Goal: Task Accomplishment & Management: Manage account settings

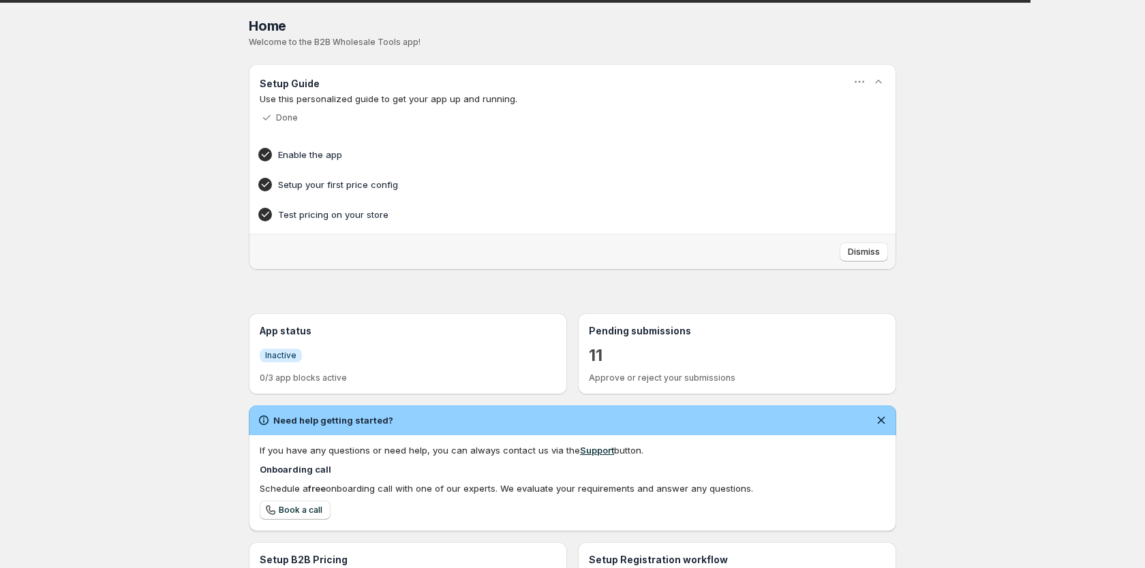
scroll to position [211, 0]
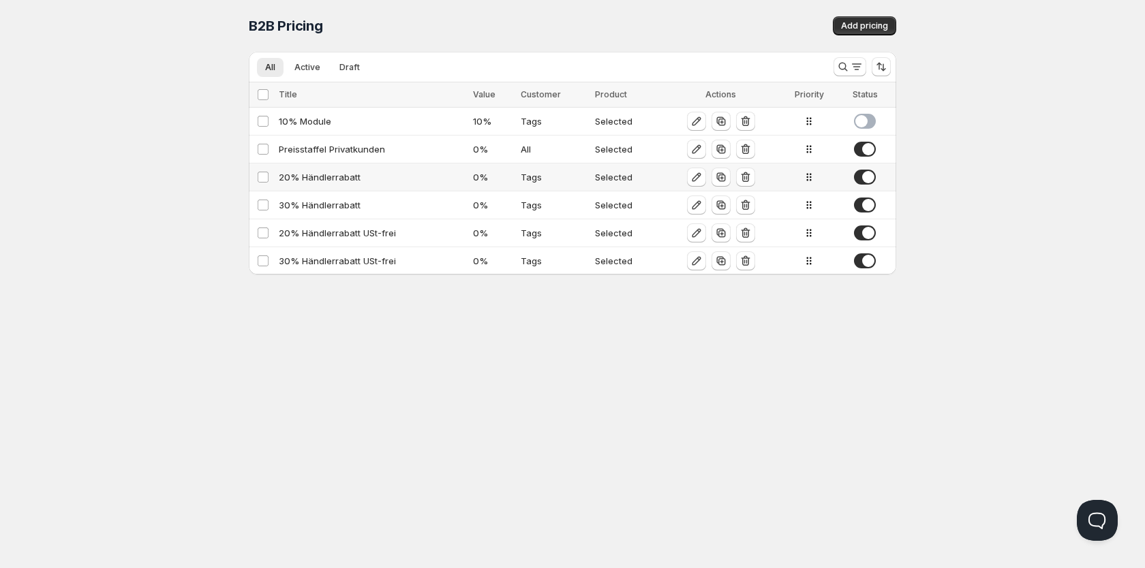
click at [333, 183] on div "20% Händlerrabatt" at bounding box center [372, 177] width 186 height 14
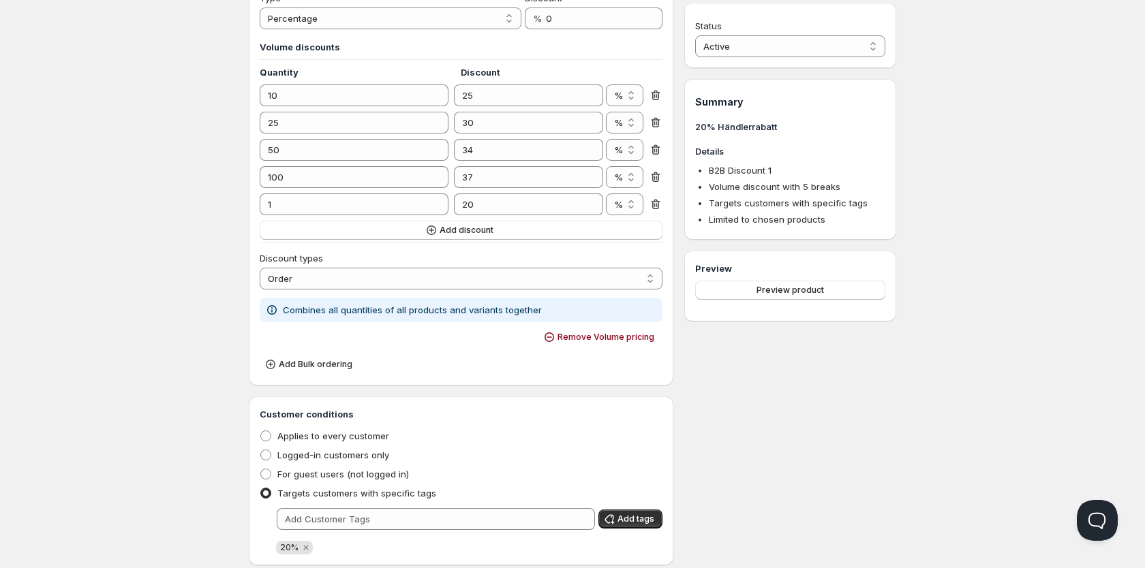
scroll to position [192, 0]
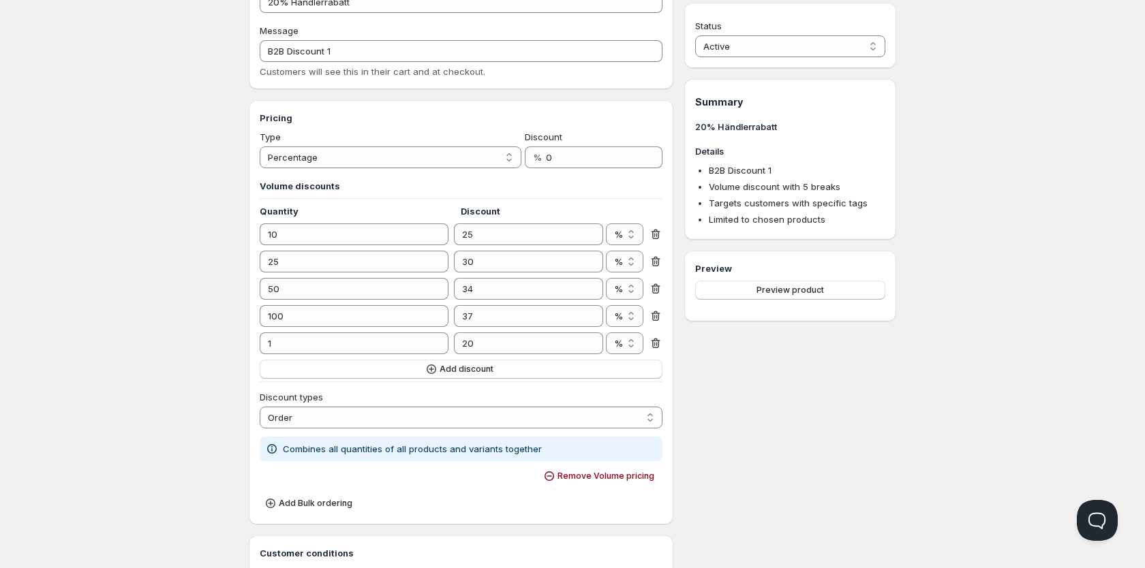
click at [828, 416] on div "Status Active Draft Active Summary 20% Händlerrabatt Details B2B Discount 1 Vol…" at bounding box center [790, 524] width 212 height 1132
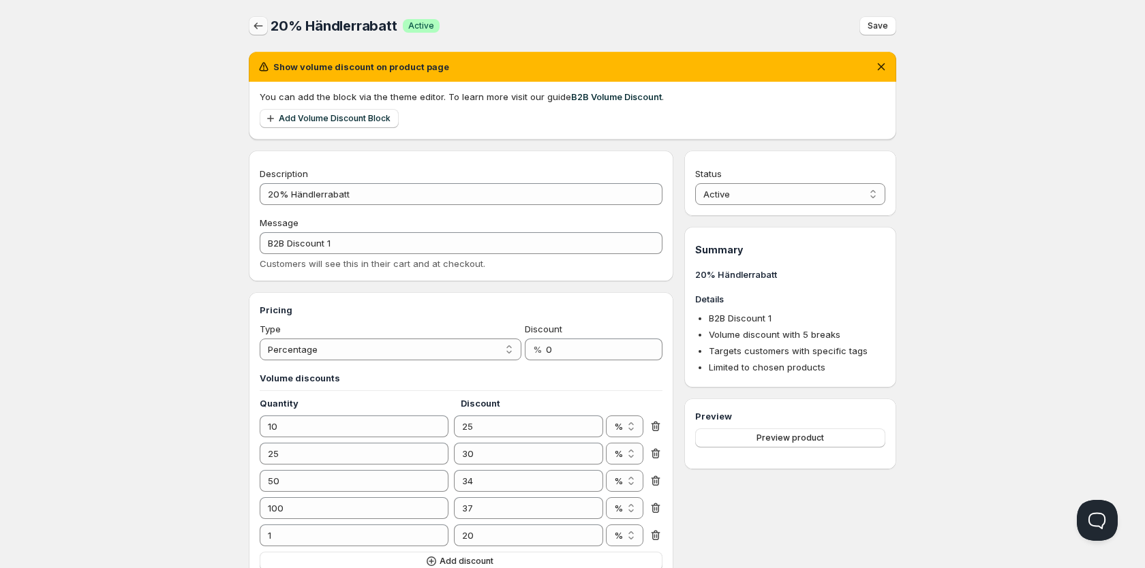
click at [253, 22] on icon "button" at bounding box center [258, 26] width 14 height 14
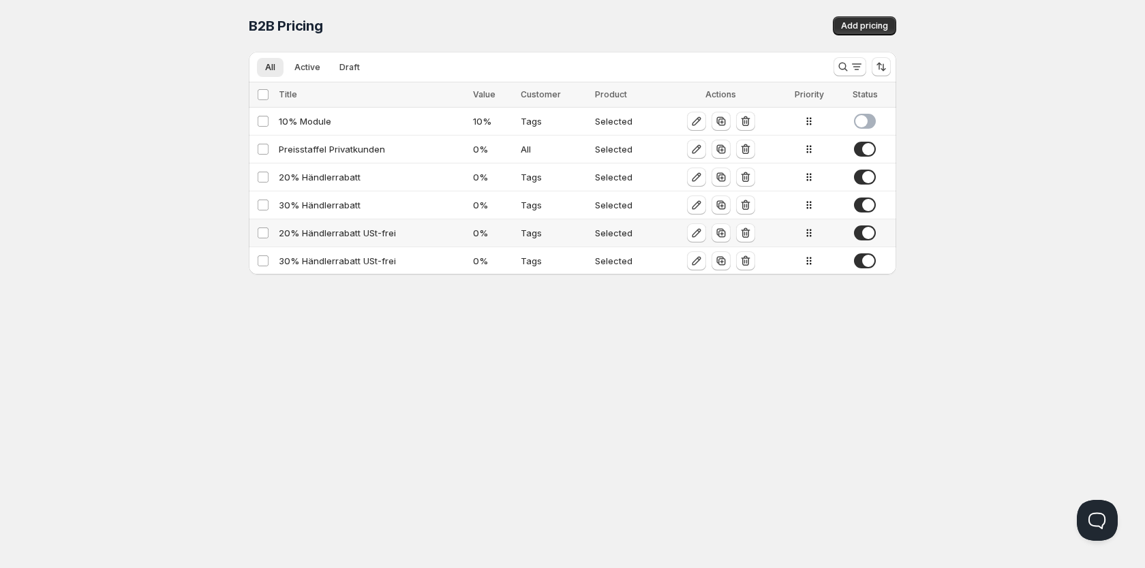
click at [334, 236] on div "20% Händlerrabatt USt-frei" at bounding box center [372, 233] width 186 height 14
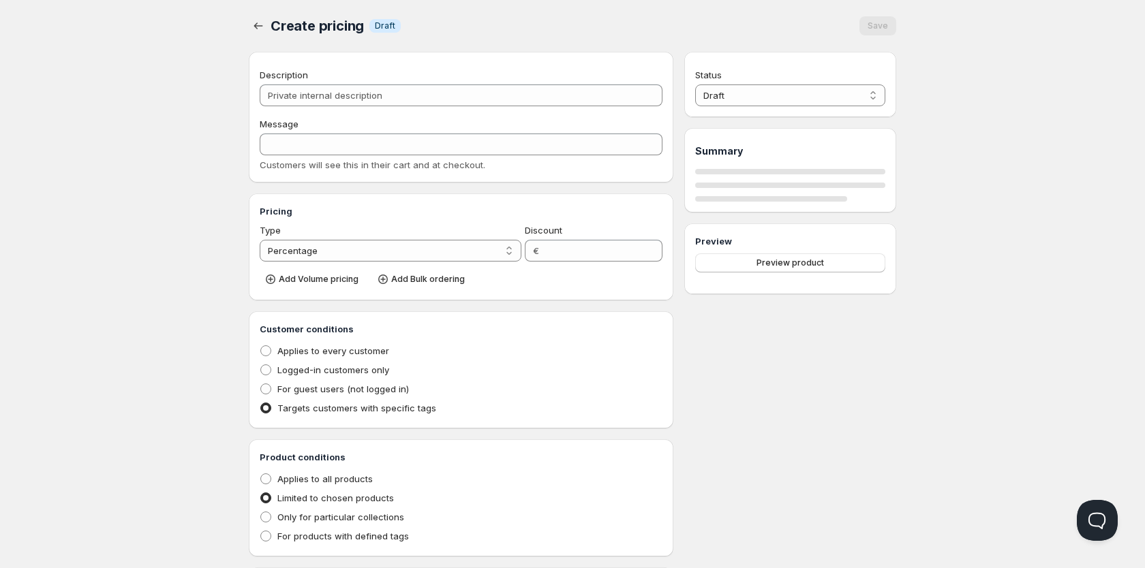
type input "20% Händlerrabatt USt-frei"
type input "B2B Discount 1"
type input "0"
radio input "true"
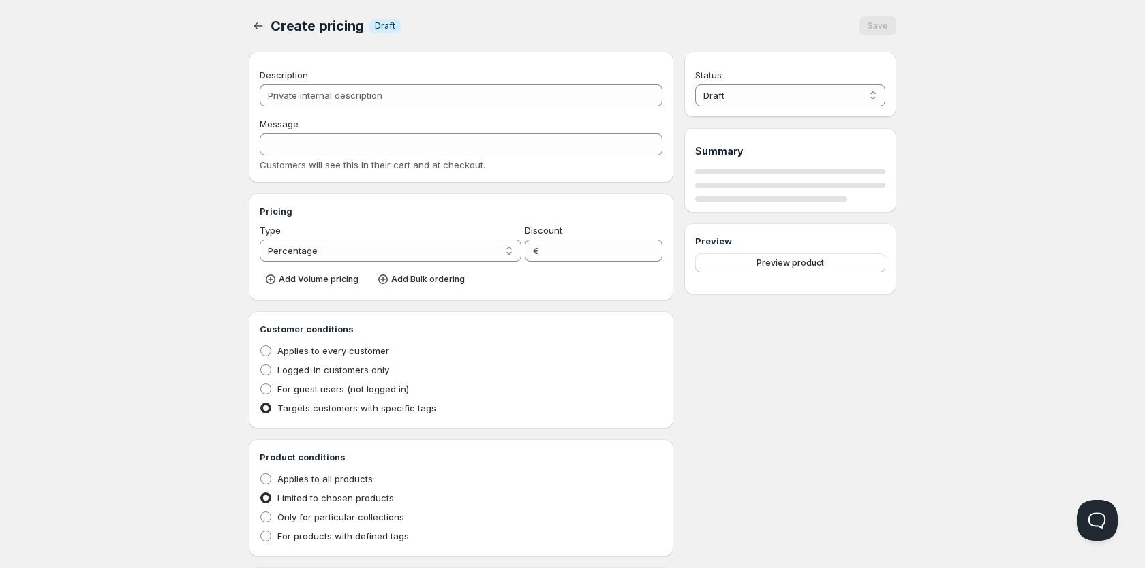
select select "1"
select select "2"
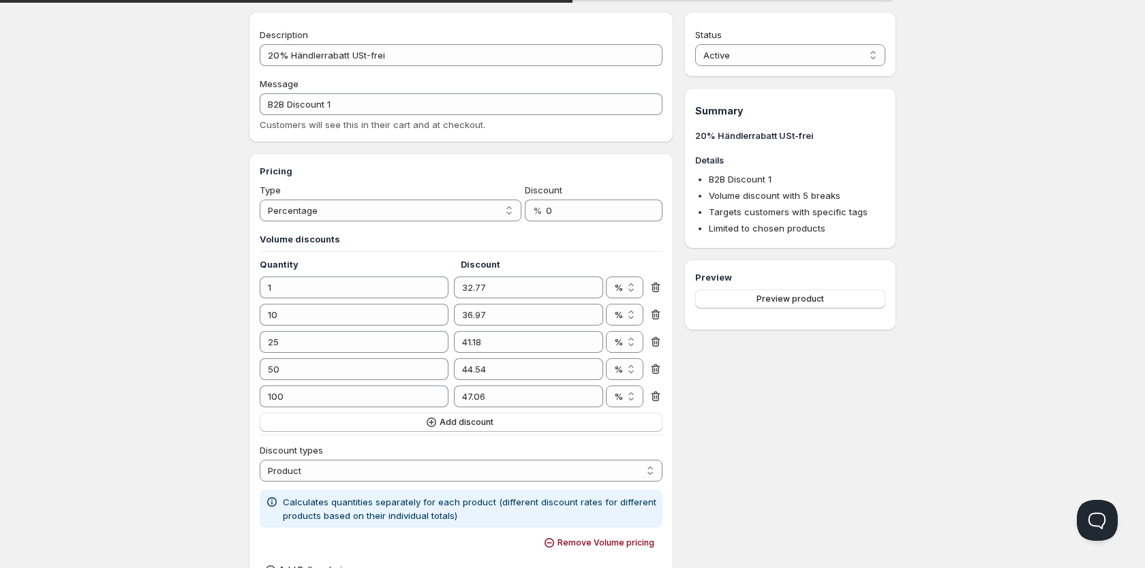
scroll to position [209, 0]
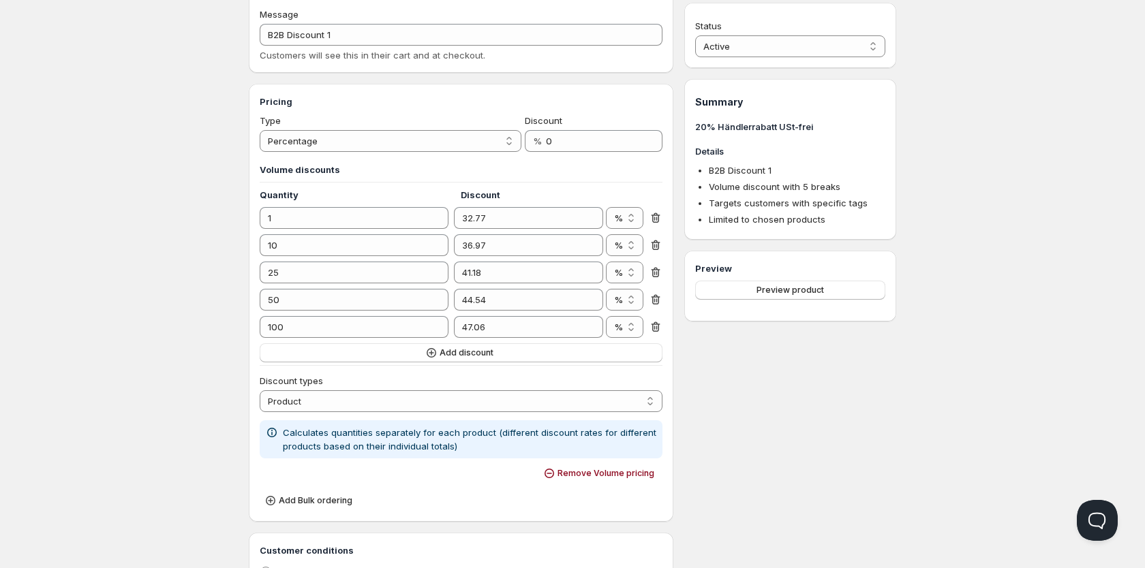
click at [1068, 215] on div "Home Pricing Price lists Forms Submissions Settings Features Plans 20% Händlerr…" at bounding box center [572, 456] width 1145 height 1330
